Goal: Information Seeking & Learning: Compare options

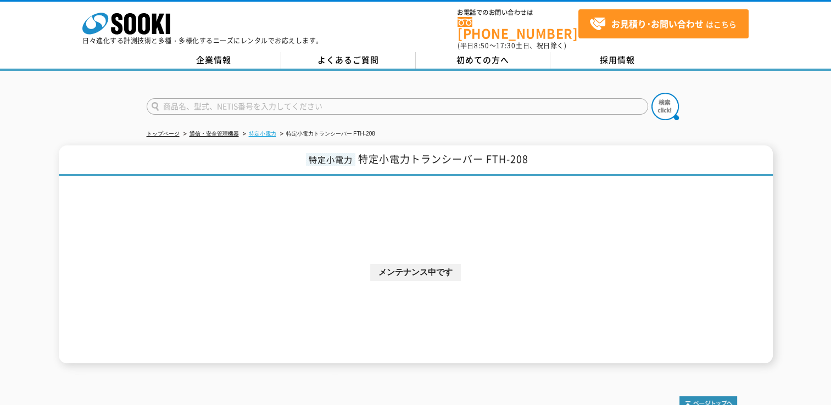
click at [271, 131] on link "特定小電力" at bounding box center [262, 134] width 27 height 6
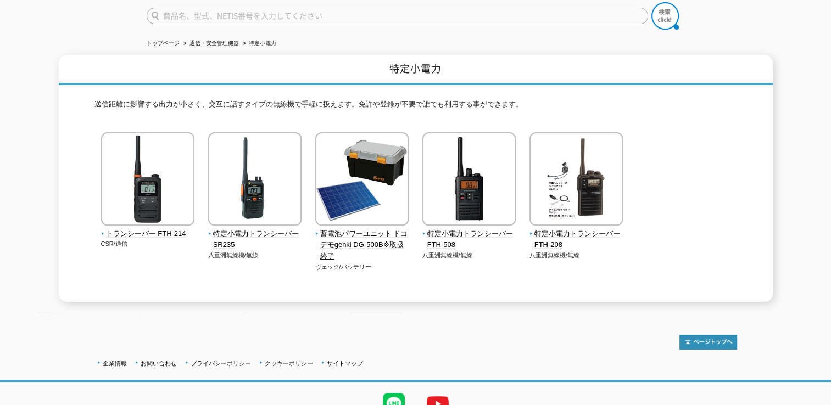
scroll to position [110, 0]
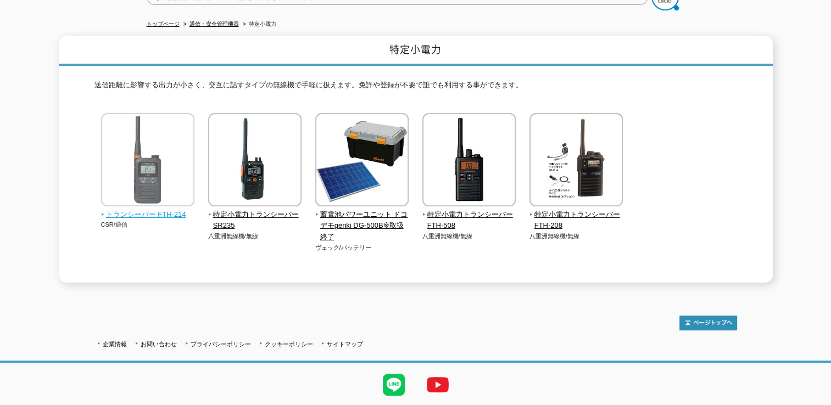
click at [177, 180] on img at bounding box center [147, 161] width 93 height 96
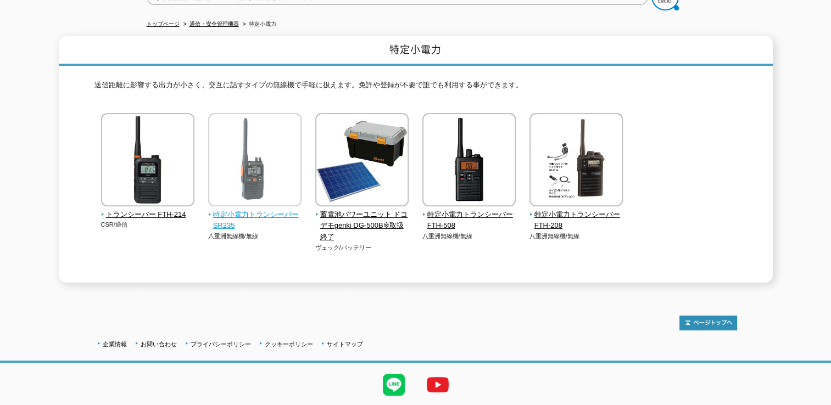
click at [248, 158] on img at bounding box center [254, 161] width 93 height 96
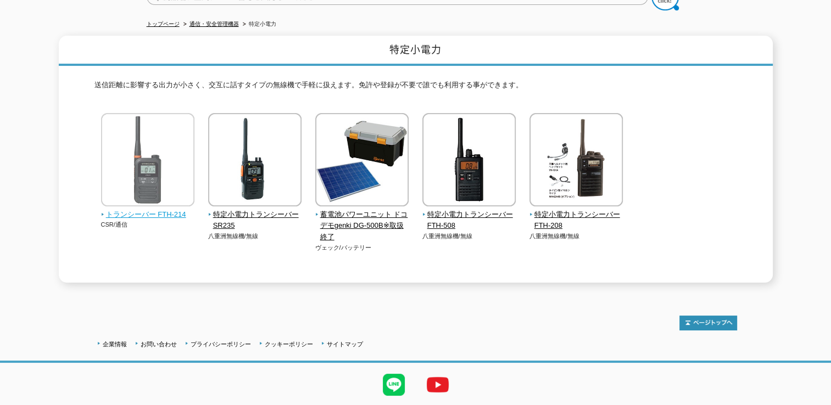
click at [139, 130] on img at bounding box center [147, 161] width 93 height 96
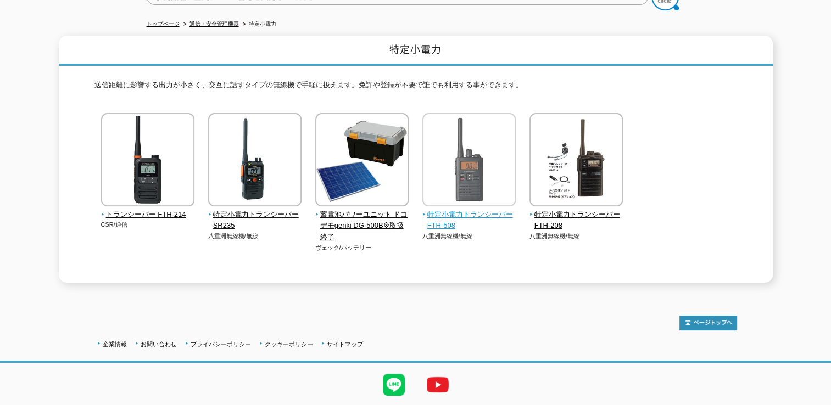
click at [457, 180] on img at bounding box center [468, 161] width 93 height 96
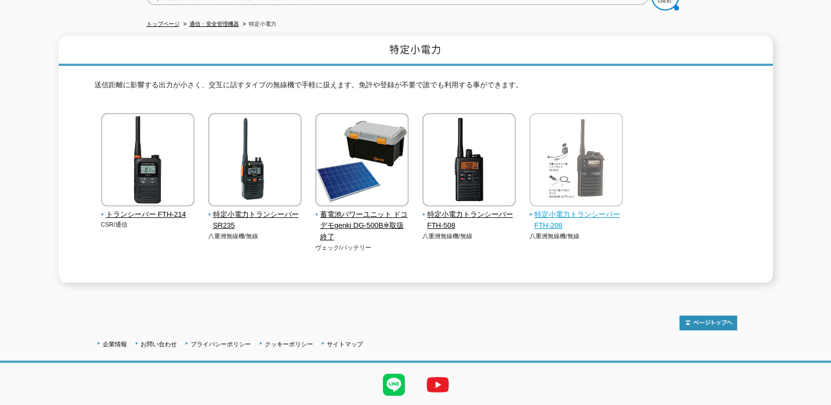
click at [559, 172] on img at bounding box center [575, 161] width 93 height 96
click at [558, 173] on img at bounding box center [575, 161] width 93 height 96
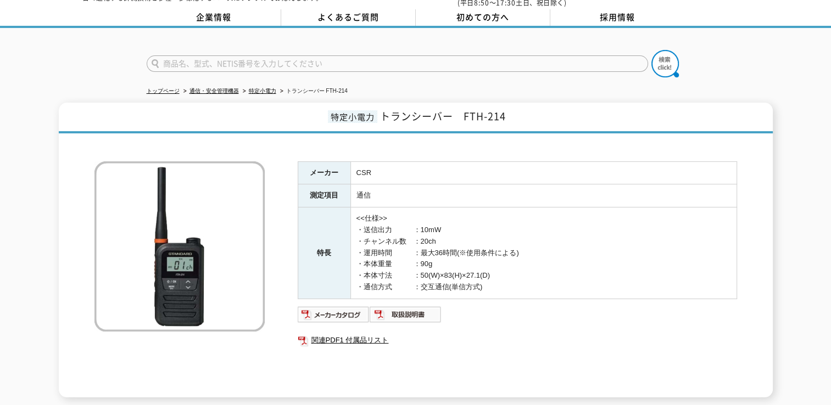
scroll to position [55, 0]
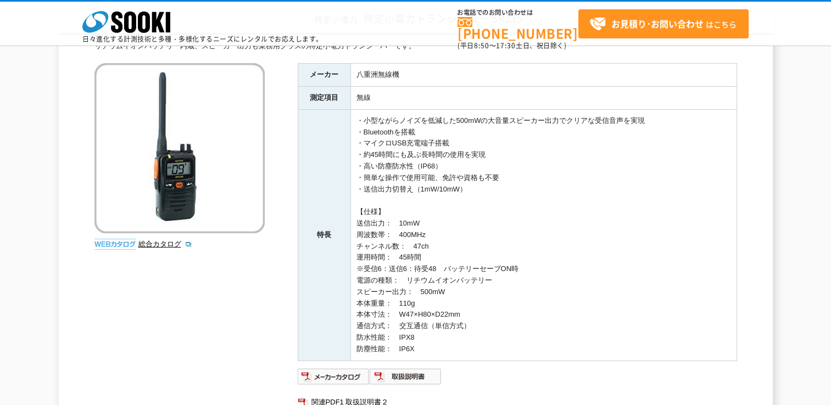
scroll to position [110, 0]
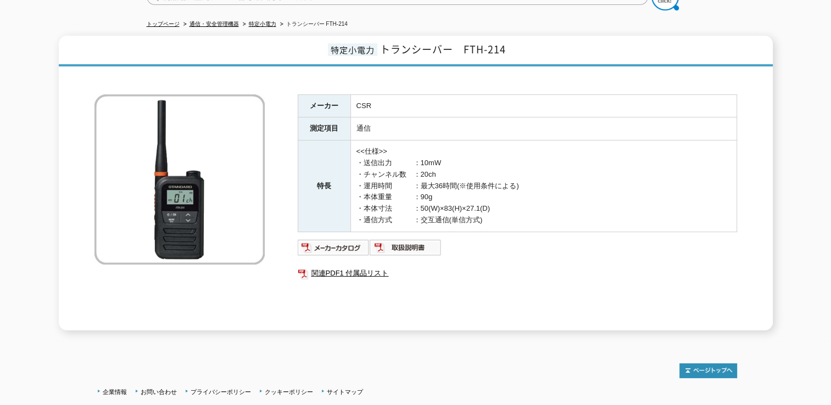
scroll to position [165, 0]
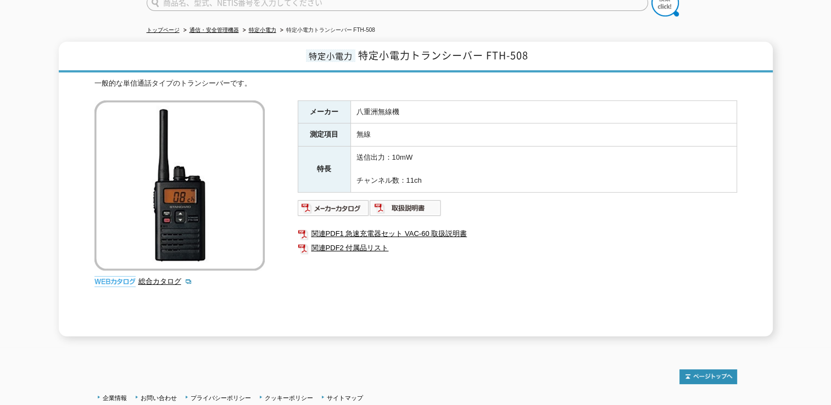
scroll to position [110, 0]
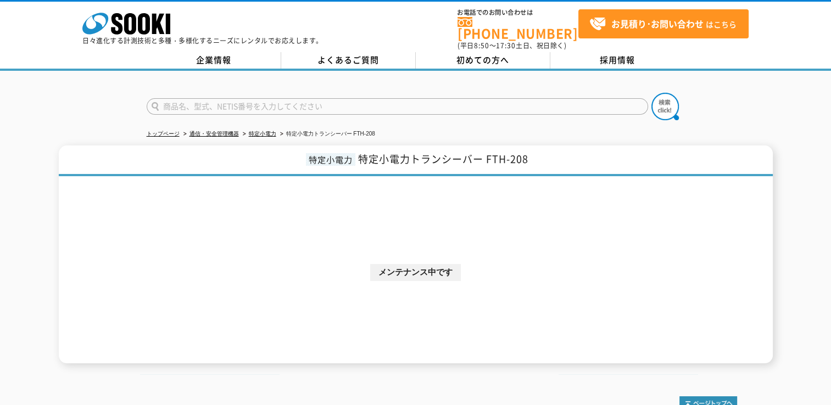
click at [556, 173] on div "特定小電力 特定小電力トランシーバー FTH-208 メンテナンス中です" at bounding box center [416, 254] width 714 height 218
click at [270, 131] on link "特定小電力" at bounding box center [262, 134] width 27 height 6
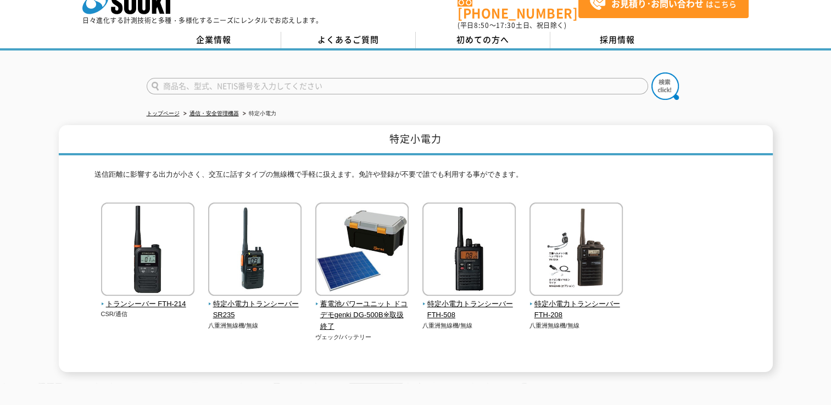
scroll to position [55, 0]
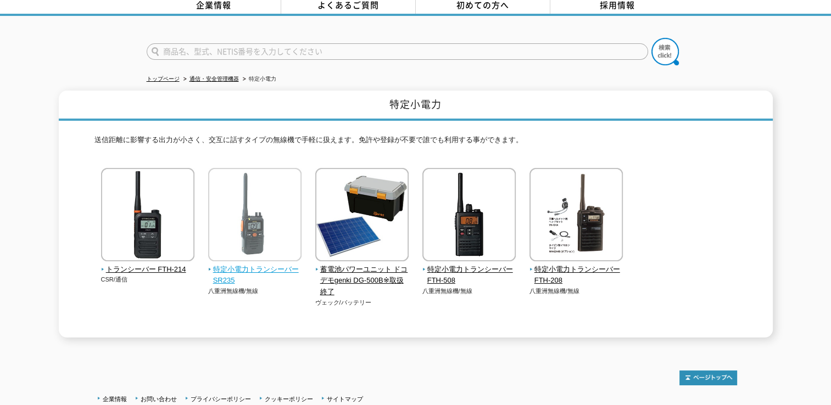
click at [263, 207] on img at bounding box center [254, 216] width 93 height 96
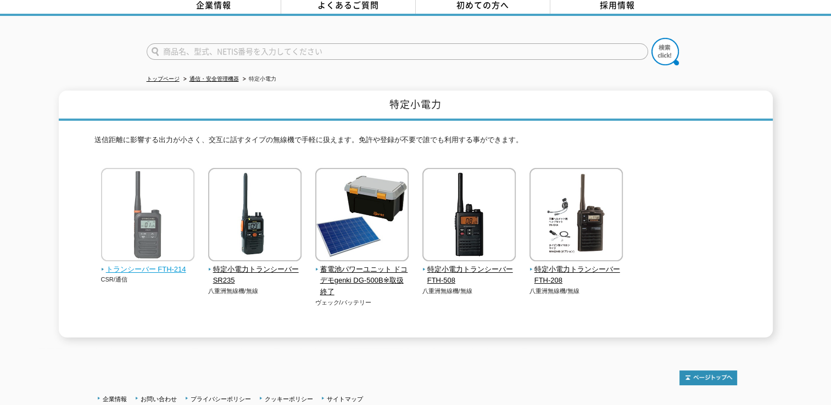
click at [136, 206] on img at bounding box center [147, 216] width 93 height 96
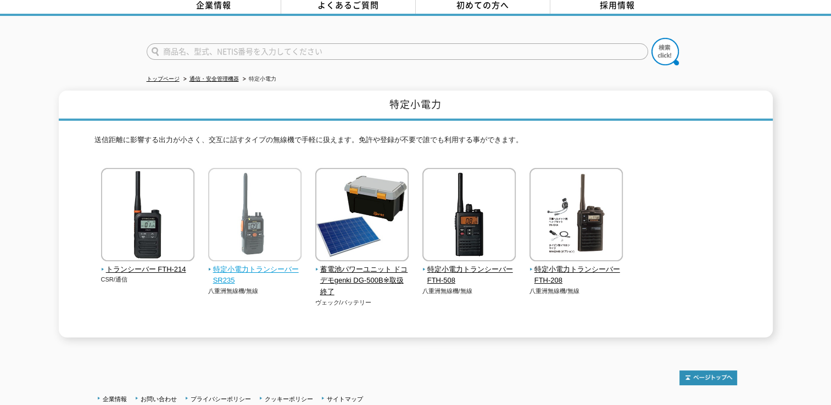
click at [278, 205] on img at bounding box center [254, 216] width 93 height 96
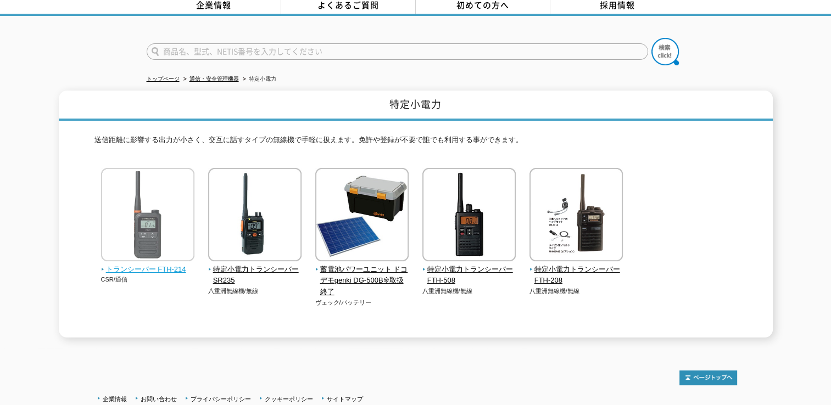
click at [163, 206] on img at bounding box center [147, 216] width 93 height 96
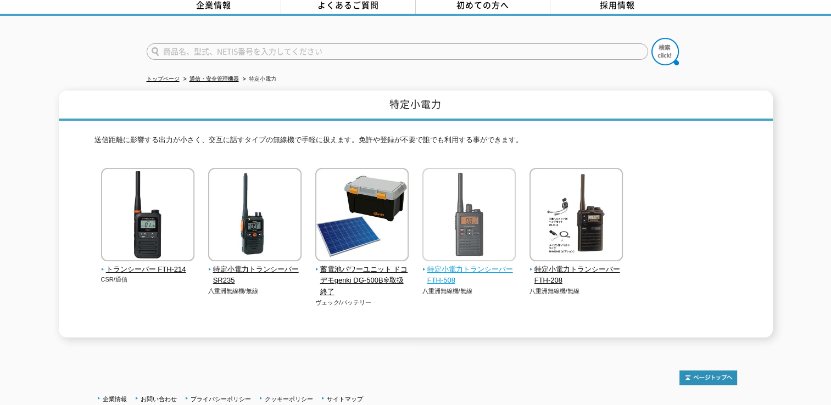
click at [455, 194] on img at bounding box center [468, 216] width 93 height 96
click at [224, 76] on link "通信・安全管理機器" at bounding box center [213, 79] width 49 height 6
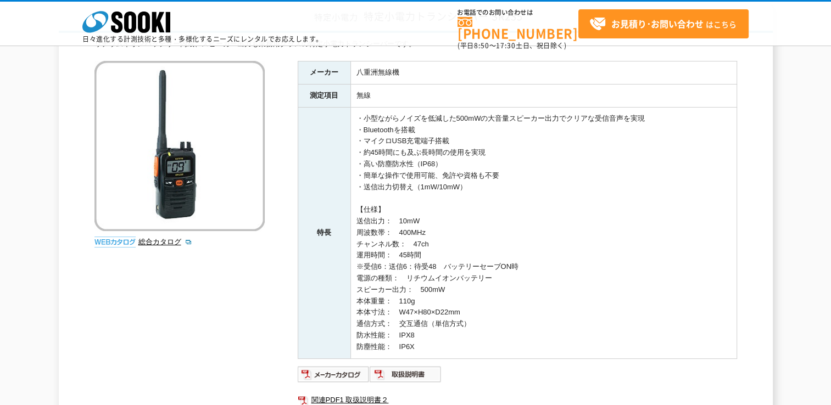
scroll to position [110, 0]
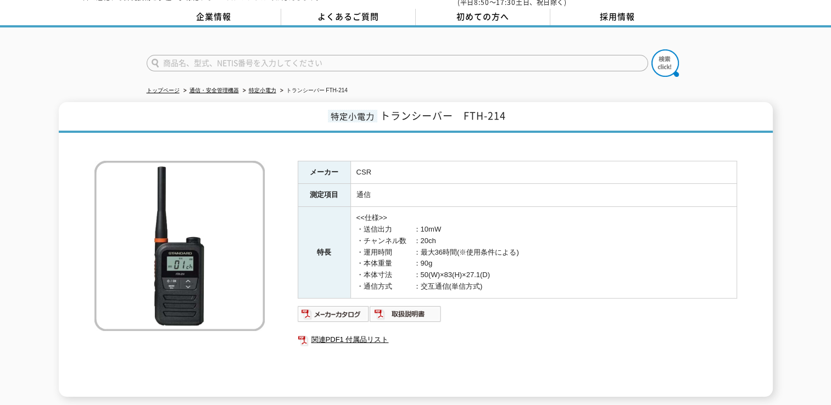
scroll to position [55, 0]
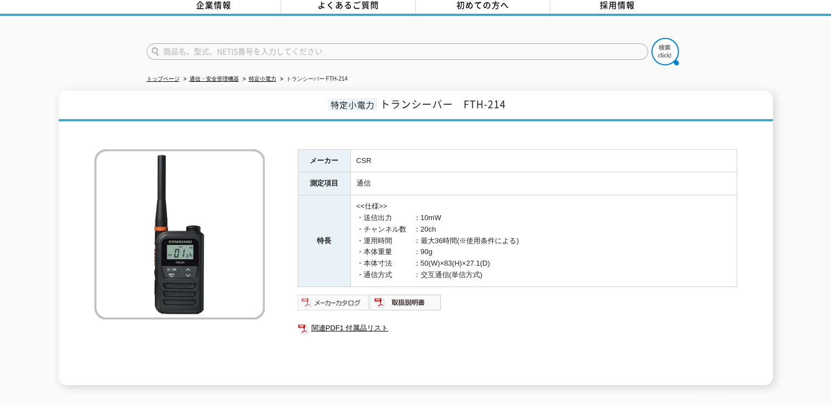
click at [359, 294] on img at bounding box center [334, 303] width 72 height 18
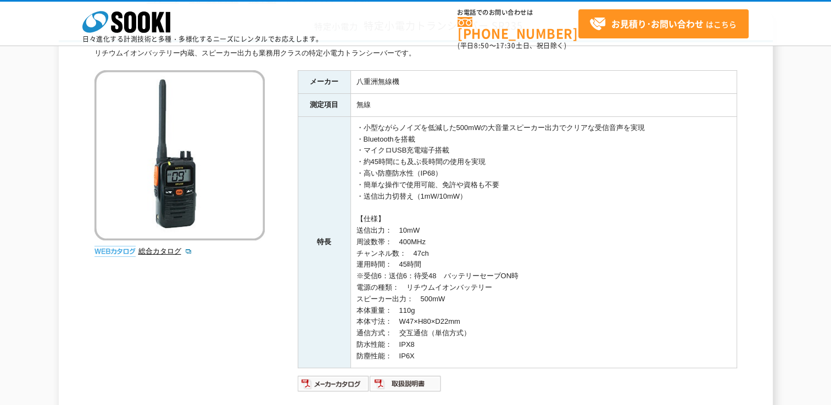
scroll to position [220, 0]
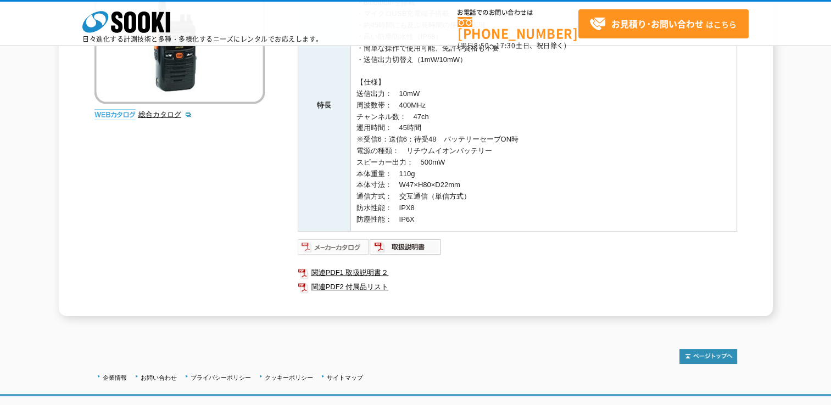
click at [360, 251] on img at bounding box center [334, 247] width 72 height 18
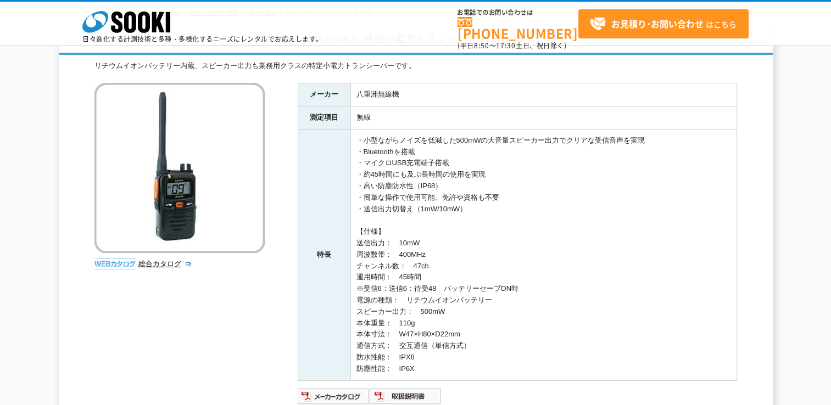
scroll to position [55, 0]
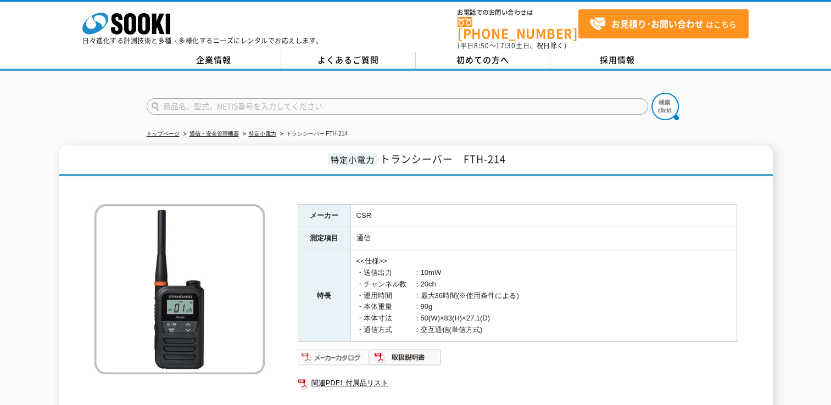
click at [346, 350] on img at bounding box center [334, 358] width 72 height 18
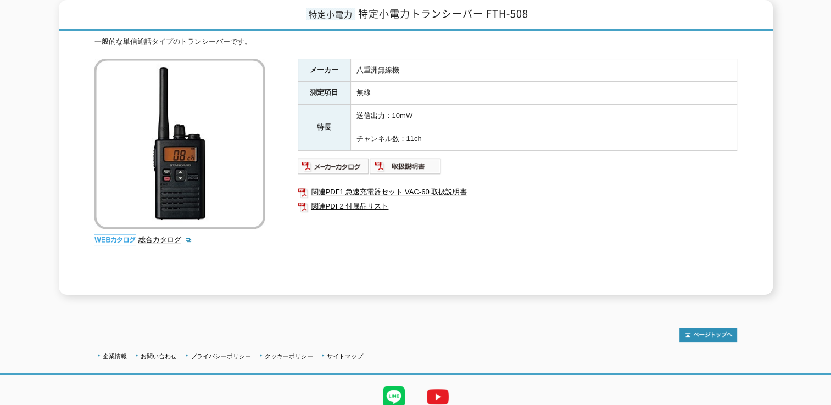
scroll to position [165, 0]
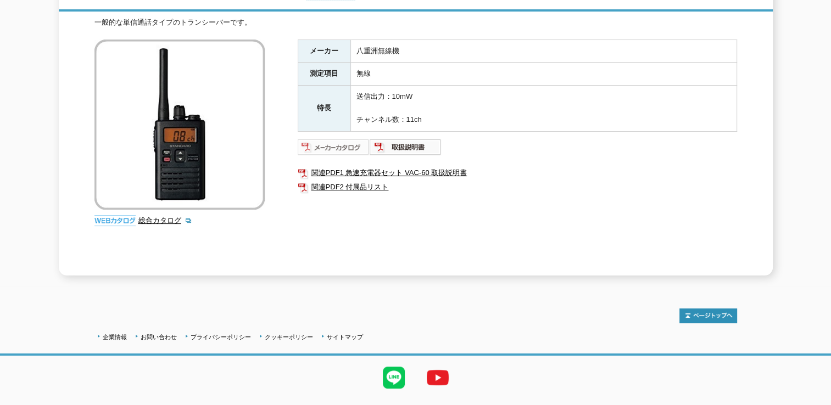
click at [355, 138] on img at bounding box center [334, 147] width 72 height 18
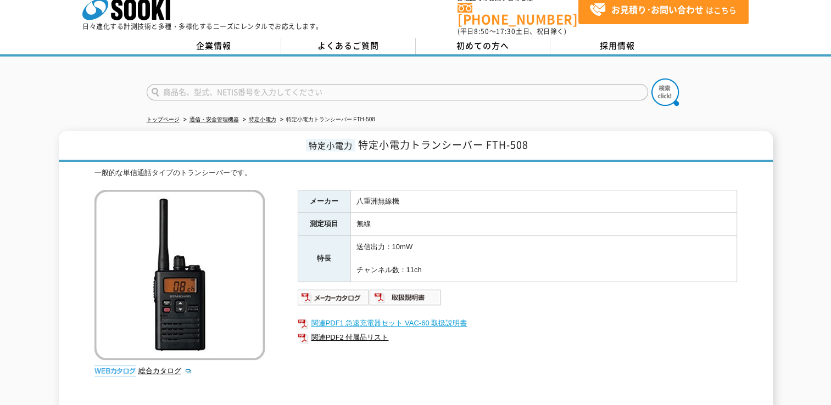
scroll to position [0, 0]
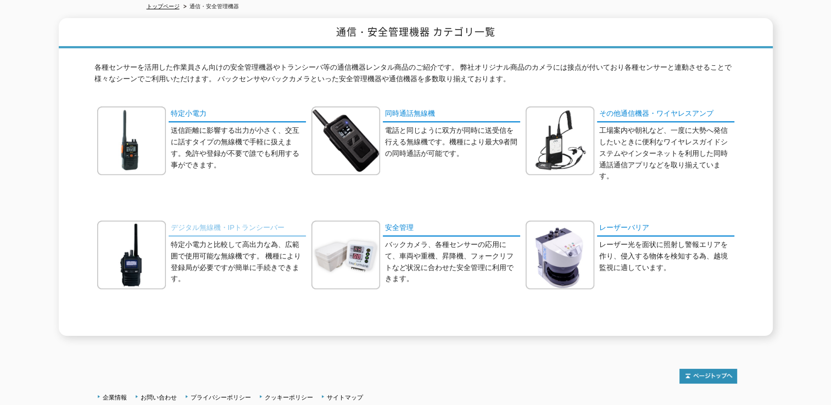
scroll to position [55, 0]
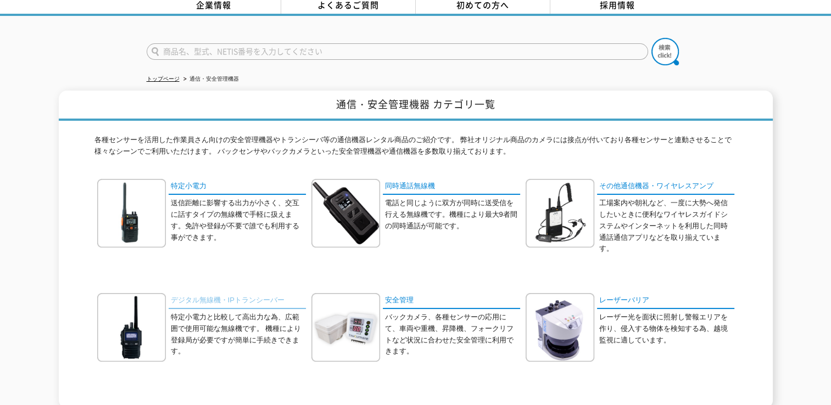
click at [239, 299] on link "デジタル無線機・IPトランシーバー" at bounding box center [237, 301] width 137 height 16
click at [198, 179] on link "特定小電力" at bounding box center [237, 187] width 137 height 16
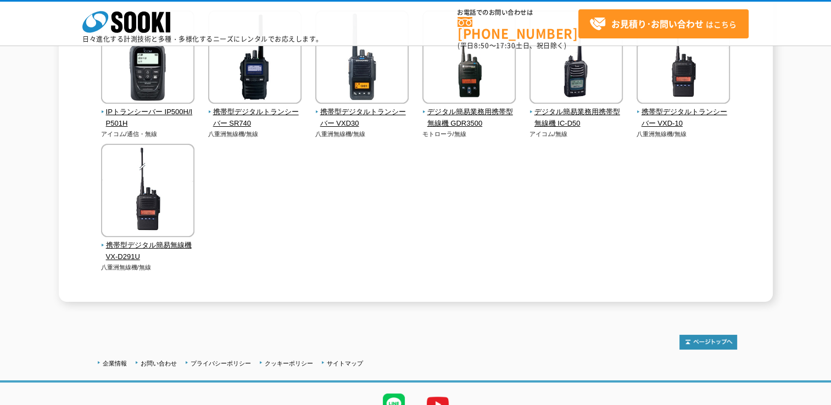
scroll to position [104, 0]
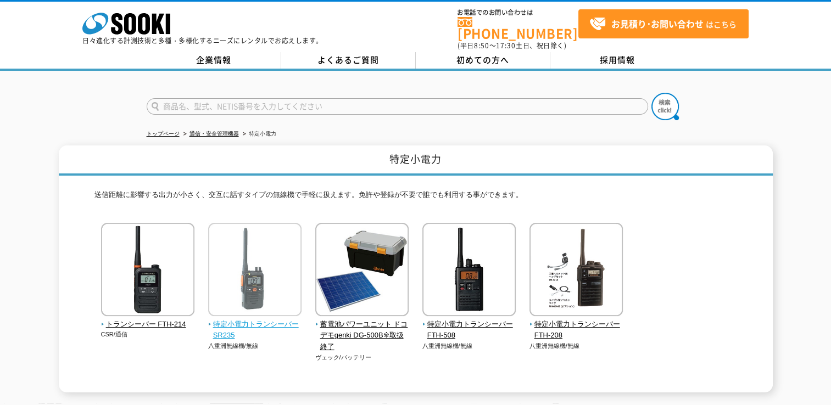
click at [222, 319] on span "特定小電力トランシーバー SR235" at bounding box center [255, 330] width 94 height 23
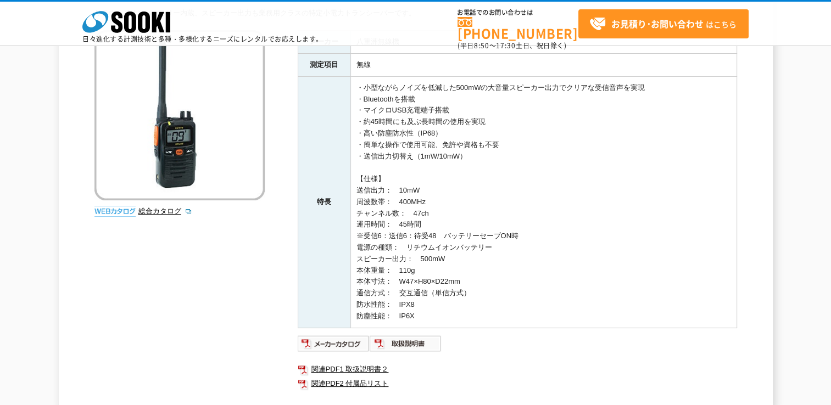
scroll to position [275, 0]
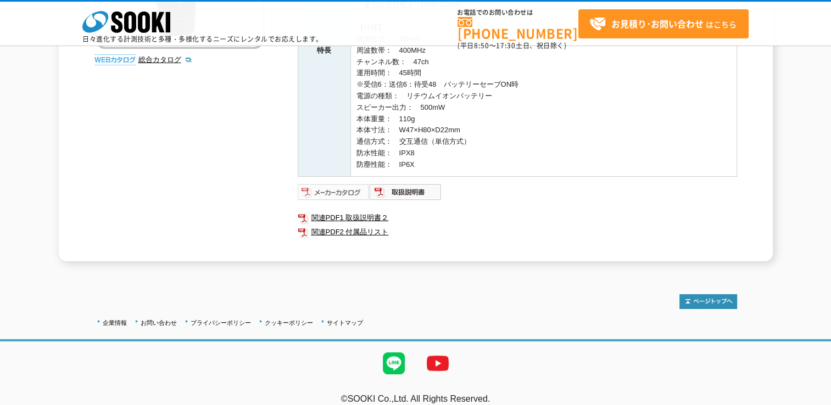
click at [344, 194] on img at bounding box center [334, 192] width 72 height 18
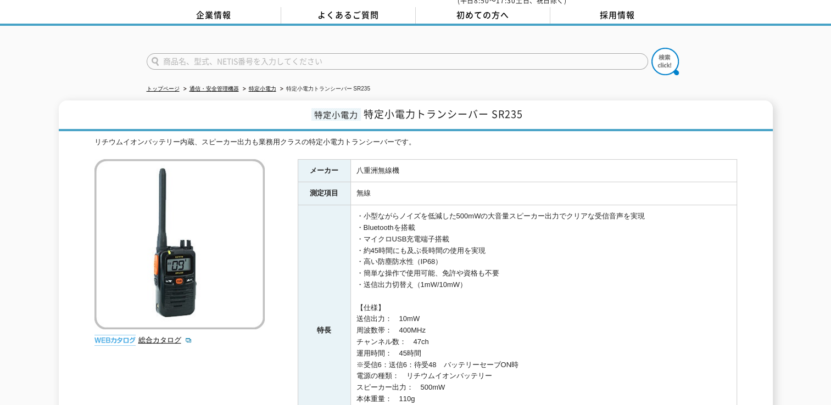
scroll to position [110, 0]
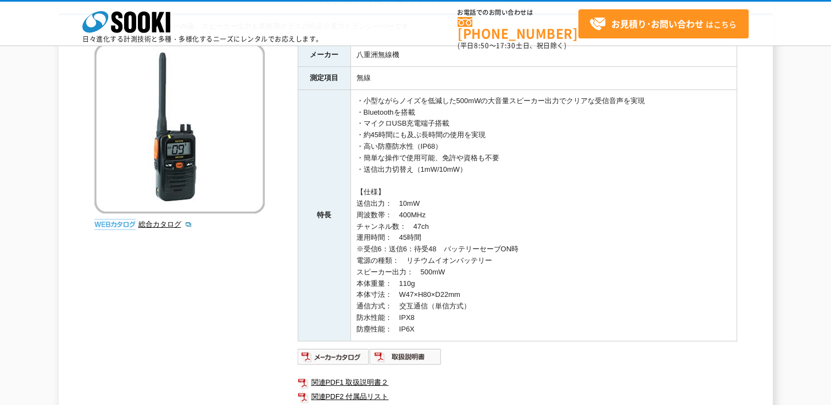
drag, startPoint x: 360, startPoint y: 98, endPoint x: 551, endPoint y: 332, distance: 302.0
click at [551, 332] on td "・小型ながらノイズを低減した500mWの大音量スピーカー出力でクリアな受信音声を実現 ・Bluetoothを搭載 ・マイクロUSB充電端子搭載 ・約45時間に…" at bounding box center [543, 214] width 386 height 251
click at [521, 326] on td "・小型ながらノイズを低減した500mWの大音量スピーカー出力でクリアな受信音声を実現 ・Bluetoothを搭載 ・マイクロUSB充電端子搭載 ・約45時間に…" at bounding box center [543, 214] width 386 height 251
drag, startPoint x: 478, startPoint y: 327, endPoint x: 419, endPoint y: 208, distance: 133.3
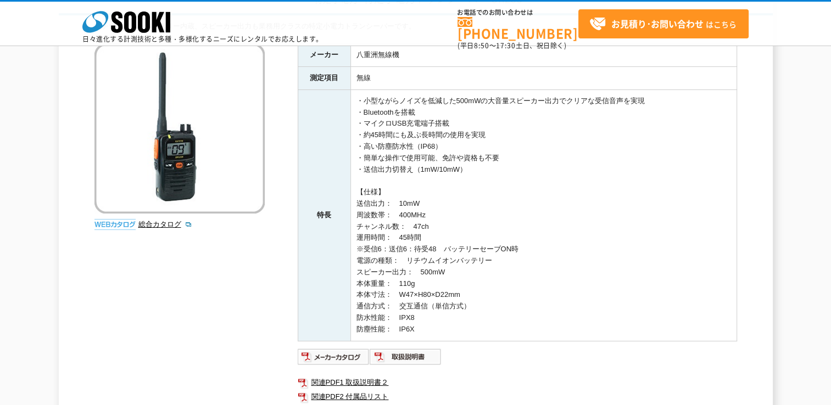
click at [418, 208] on td "・小型ながらノイズを低減した500mWの大音量スピーカー出力でクリアな受信音声を実現 ・Bluetoothを搭載 ・マイクロUSB充電端子搭載 ・約45時間に…" at bounding box center [543, 214] width 386 height 251
drag, startPoint x: 419, startPoint y: 208, endPoint x: 425, endPoint y: 212, distance: 7.5
click at [425, 212] on td "・小型ながらノイズを低減した500mWの大音量スピーカー出力でクリアな受信音声を実現 ・Bluetoothを搭載 ・マイクロUSB充電端子搭載 ・約45時間に…" at bounding box center [543, 214] width 386 height 251
drag, startPoint x: 425, startPoint y: 212, endPoint x: 435, endPoint y: 240, distance: 30.2
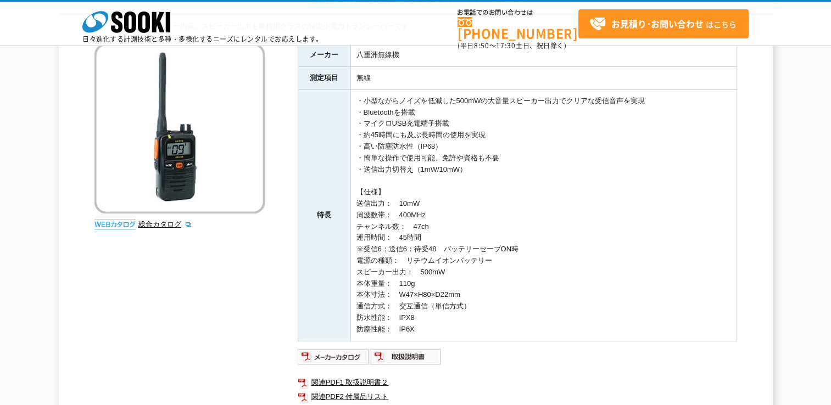
click at [435, 240] on td "・小型ながらノイズを低減した500mWの大音量スピーカー出力でクリアな受信音声を実現 ・Bluetoothを搭載 ・マイクロUSB充電端子搭載 ・約45時間に…" at bounding box center [543, 214] width 386 height 251
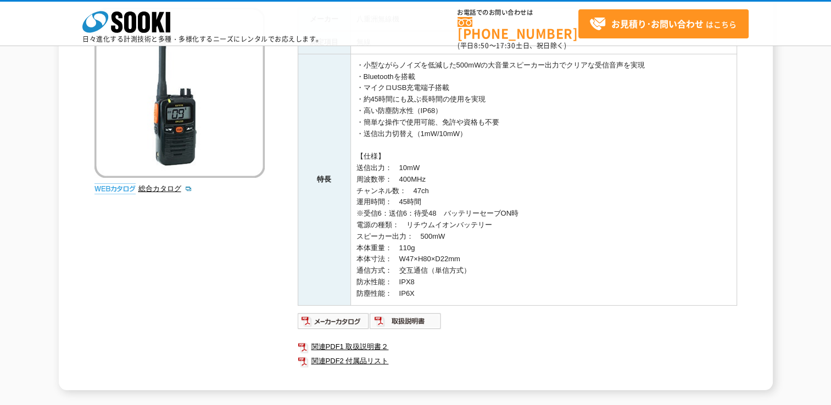
scroll to position [165, 0]
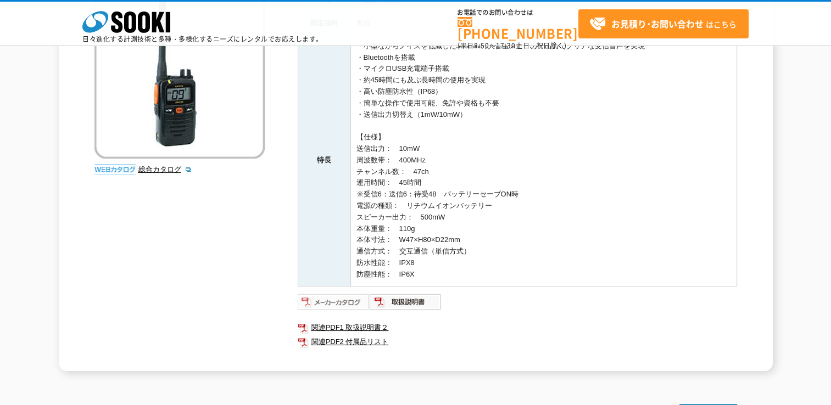
click at [329, 305] on img at bounding box center [334, 302] width 72 height 18
